Goal: Task Accomplishment & Management: Use online tool/utility

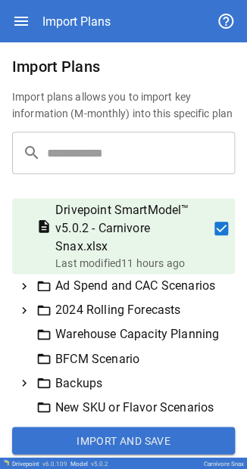
click at [174, 439] on button "Import and Save" at bounding box center [123, 440] width 223 height 27
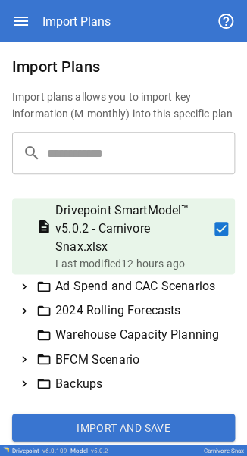
scroll to position [151, 0]
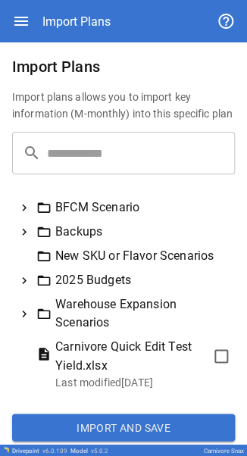
click at [26, 211] on icon at bounding box center [24, 207] width 5 height 7
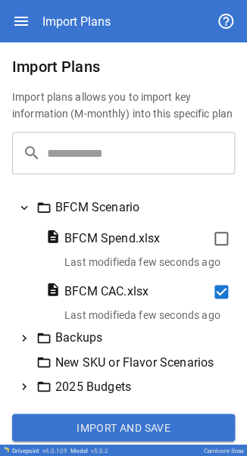
click at [148, 430] on button "Import and Save" at bounding box center [123, 426] width 223 height 27
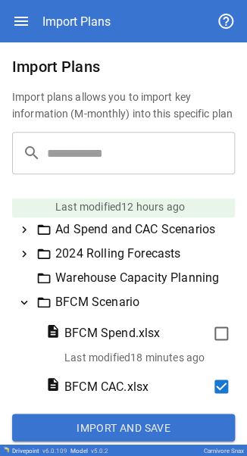
scroll to position [0, 0]
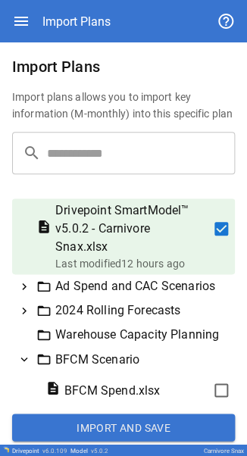
drag, startPoint x: 95, startPoint y: 114, endPoint x: 191, endPoint y: 25, distance: 130.2
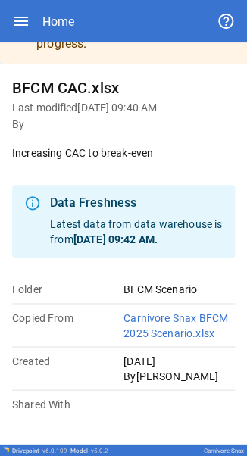
scroll to position [58, 0]
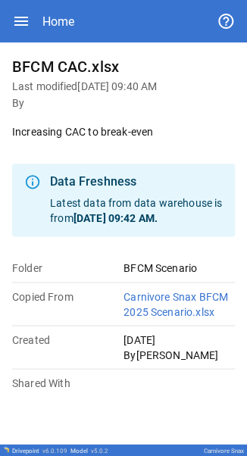
drag, startPoint x: 197, startPoint y: 351, endPoint x: 107, endPoint y: 339, distance: 90.9
click at [107, 339] on div "Folder BFCM Scenario Copied From Carnivore Snax BFCM 2025 Scenario.xlsx Created…" at bounding box center [123, 324] width 223 height 129
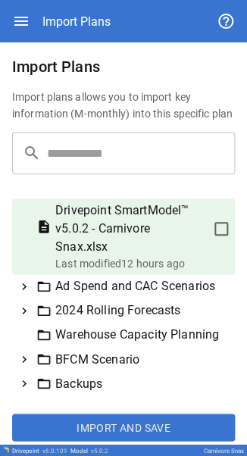
scroll to position [76, 0]
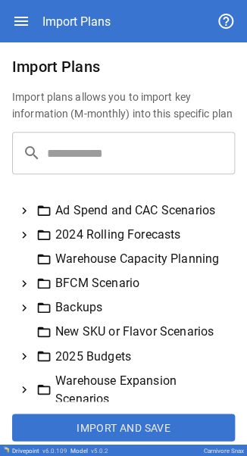
click at [23, 290] on icon at bounding box center [24, 283] width 14 height 14
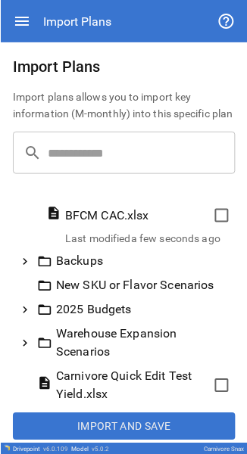
scroll to position [151, 0]
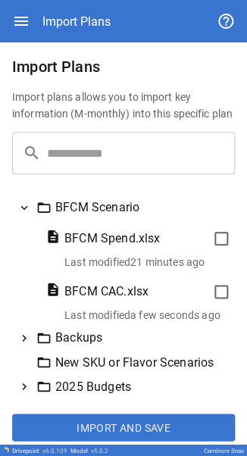
click at [205, 325] on div "BFCM CAC.xlsx Last modified a few seconds ago" at bounding box center [123, 298] width 223 height 53
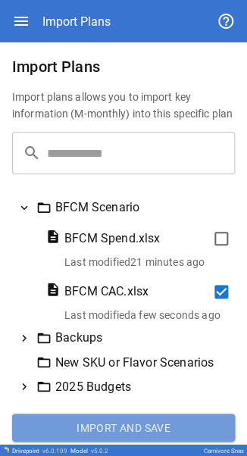
click at [163, 430] on button "Import and Save" at bounding box center [123, 426] width 223 height 27
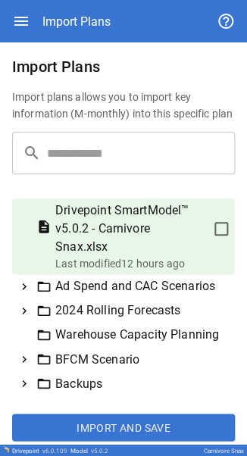
click at [23, 293] on icon at bounding box center [24, 286] width 14 height 14
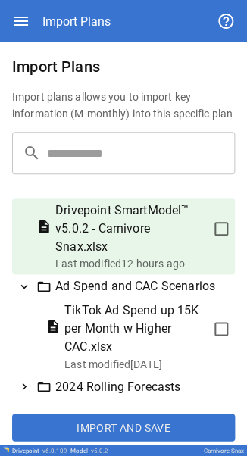
click at [14, 290] on div "Ad Spend and CAC Scenarios" at bounding box center [123, 286] width 223 height 24
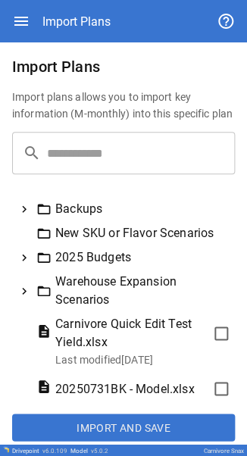
scroll to position [151, 0]
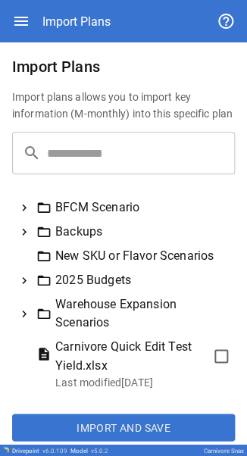
click at [23, 211] on icon at bounding box center [24, 207] width 5 height 7
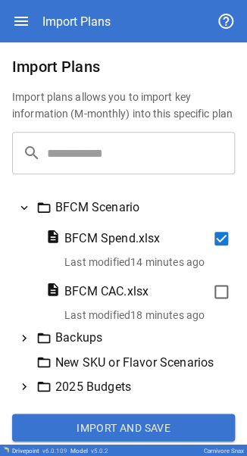
click at [173, 426] on button "Import and Save" at bounding box center [123, 426] width 223 height 27
